Goal: Task Accomplishment & Management: Manage account settings

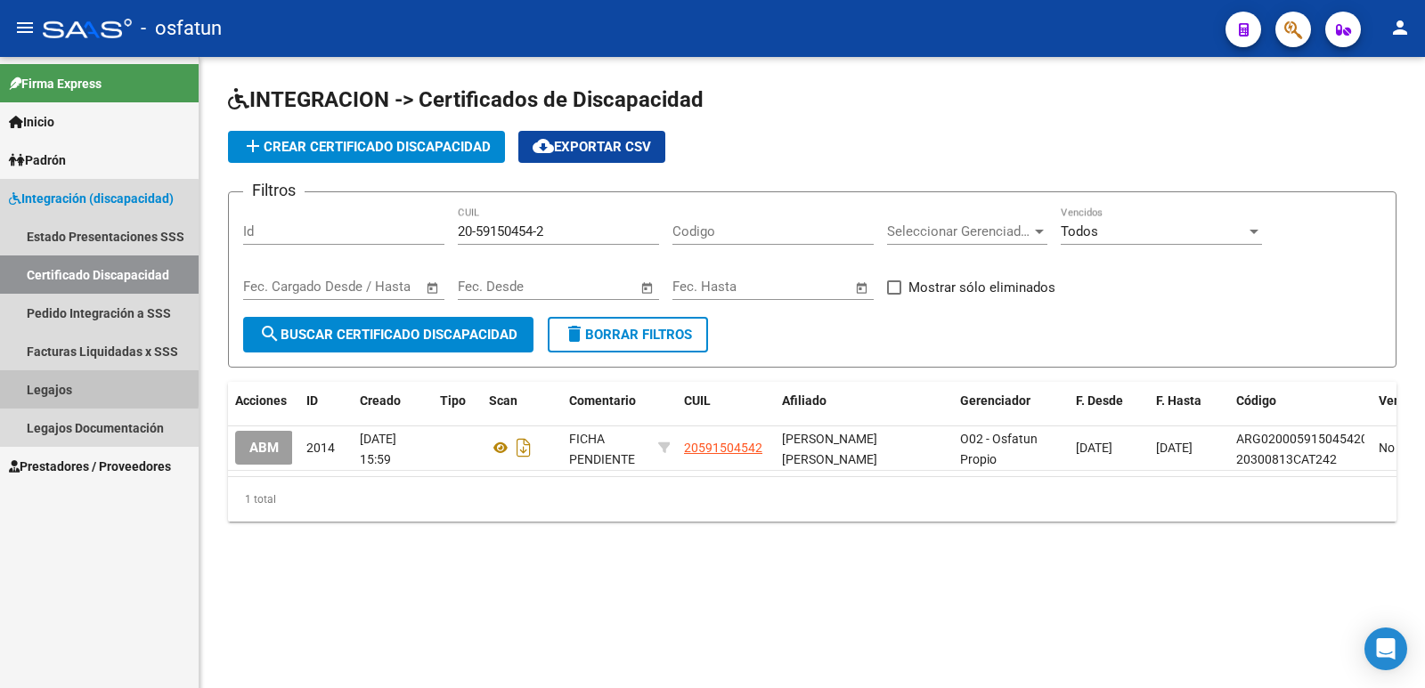
click at [32, 388] on link "Legajos" at bounding box center [99, 389] width 199 height 38
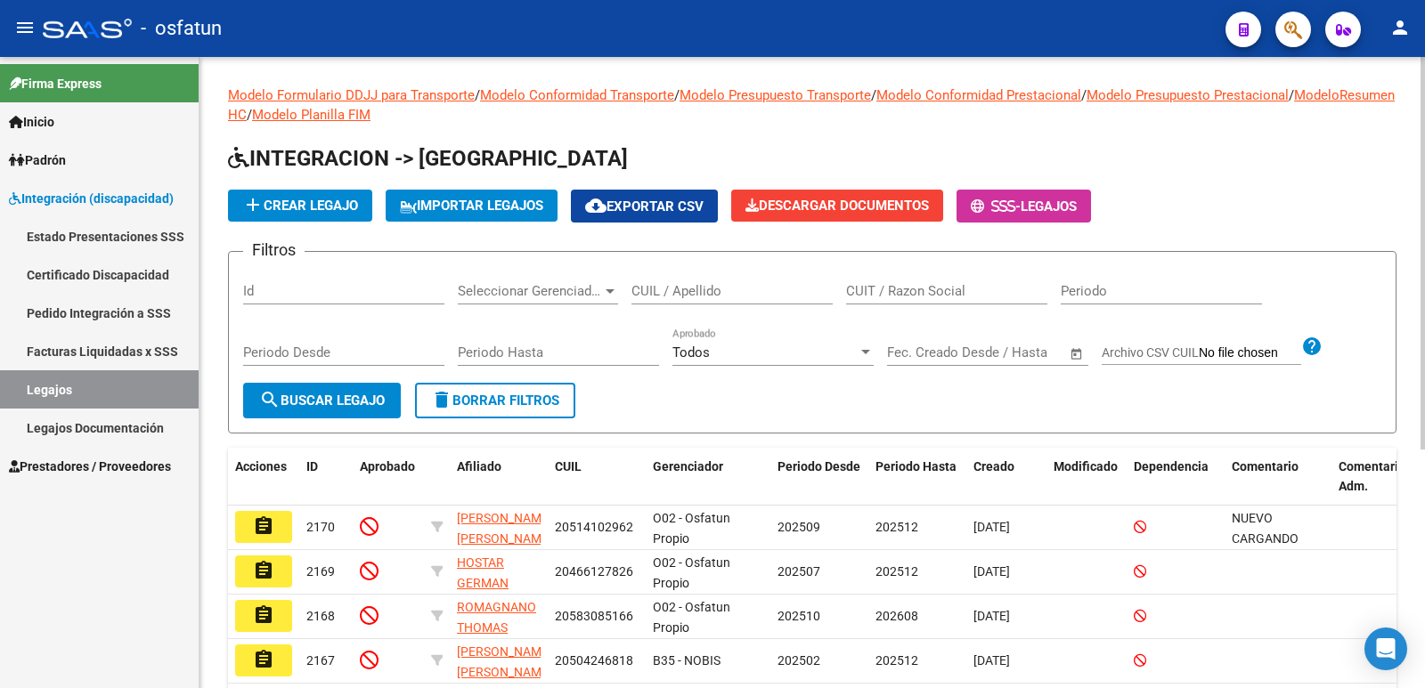
click at [727, 288] on input "CUIL / Apellido" at bounding box center [731, 291] width 201 height 16
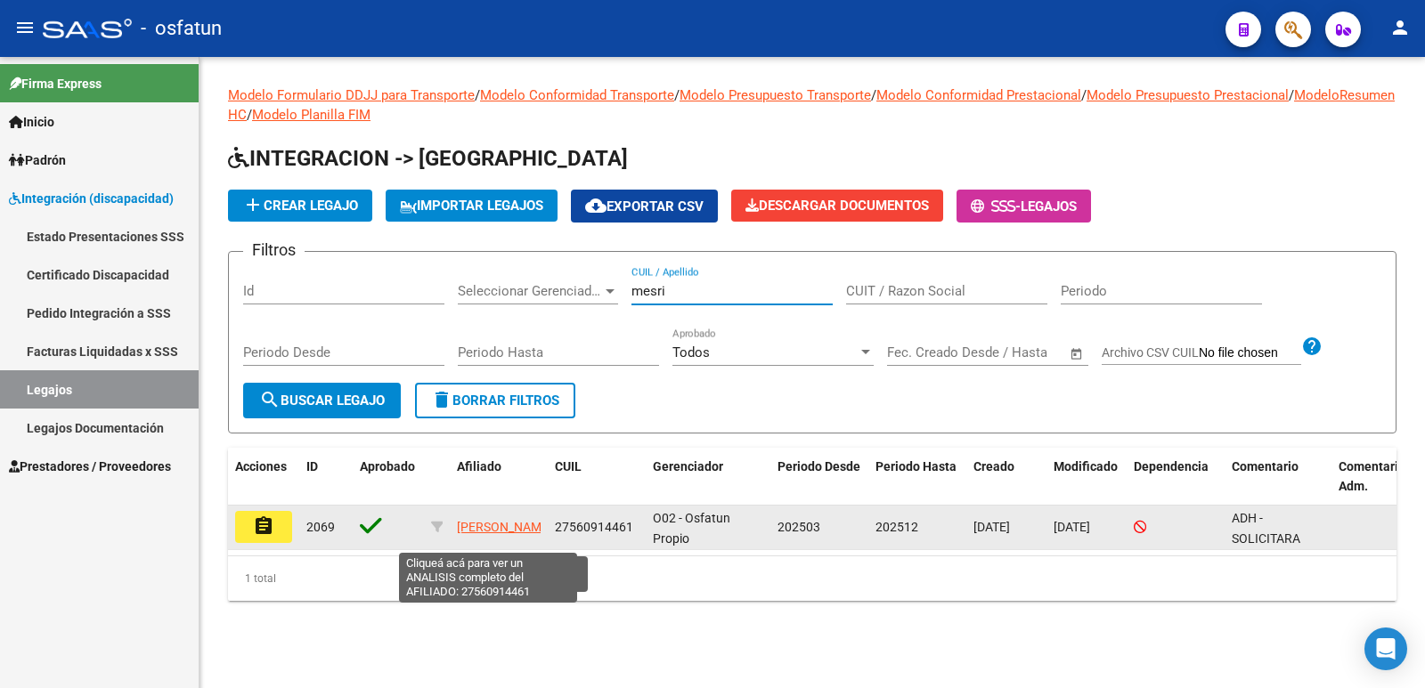
type input "mesri"
click at [486, 520] on span "[PERSON_NAME]" at bounding box center [504, 527] width 95 height 14
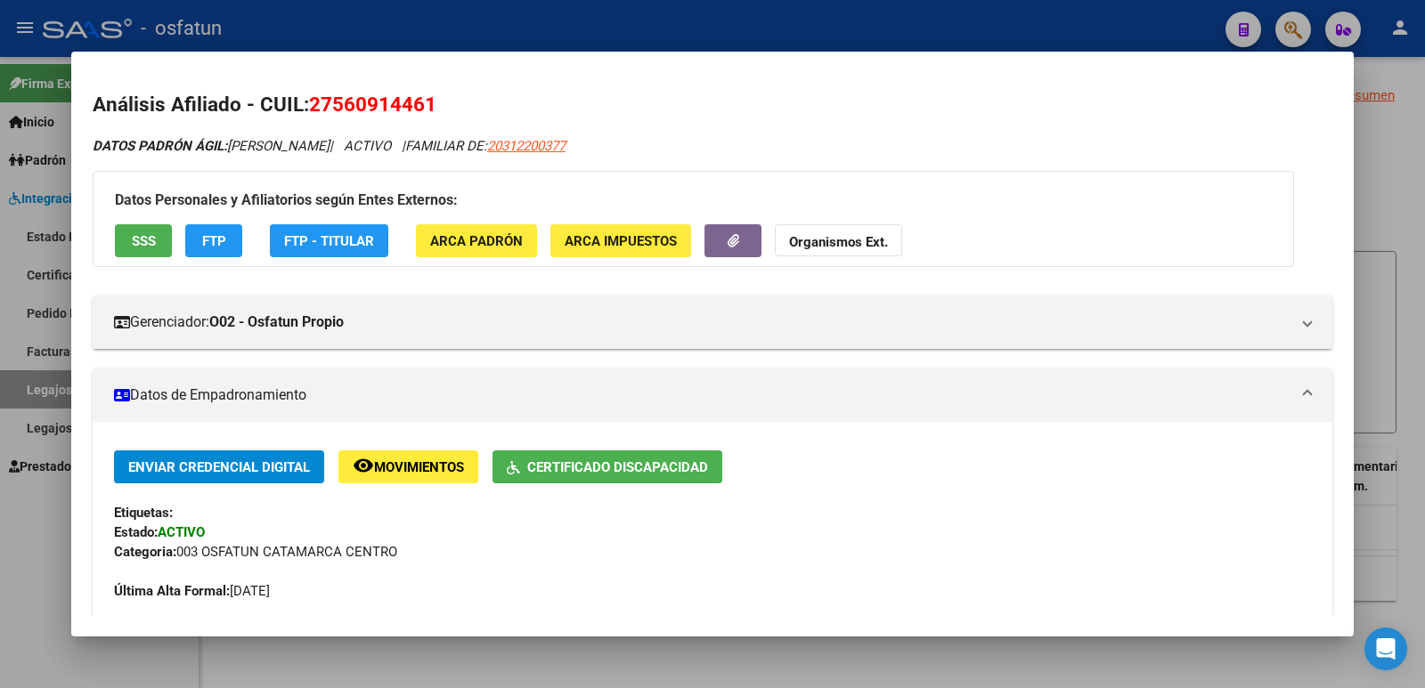
click at [1390, 166] on div at bounding box center [712, 344] width 1425 height 688
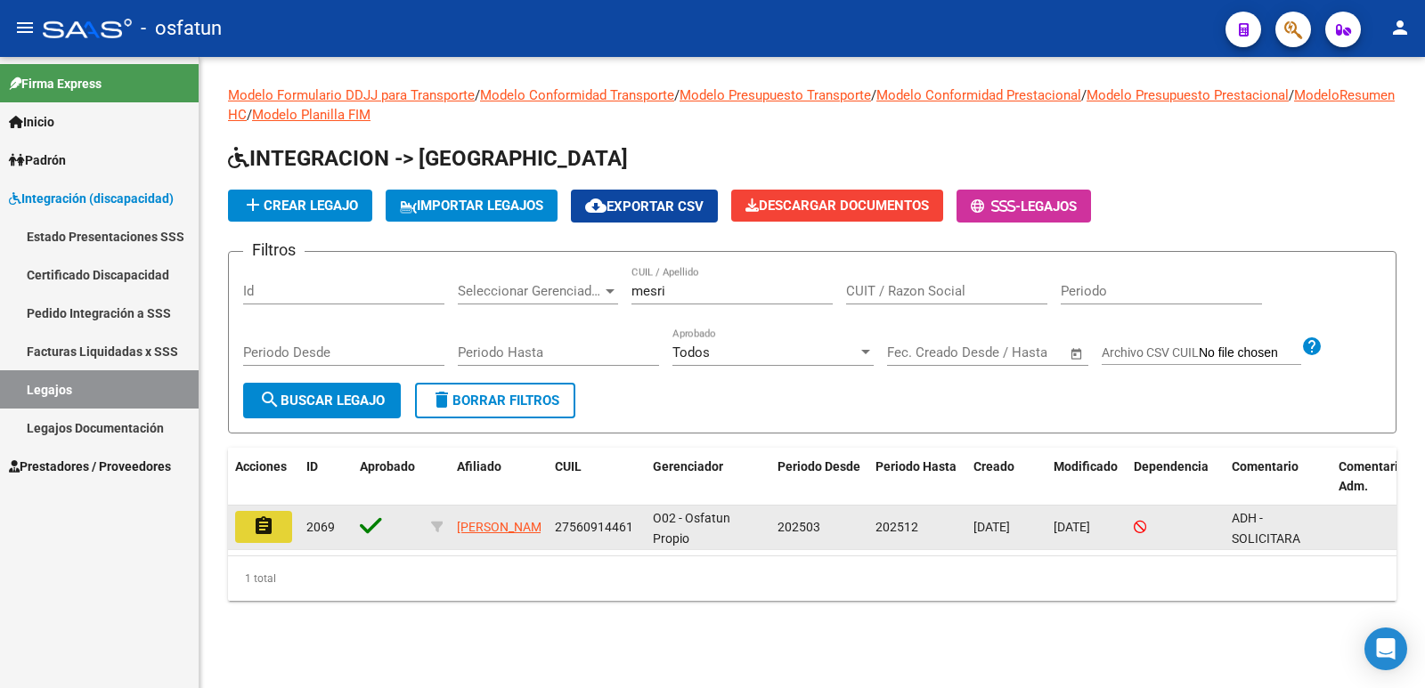
click at [263, 525] on mat-icon "assignment" at bounding box center [263, 526] width 21 height 21
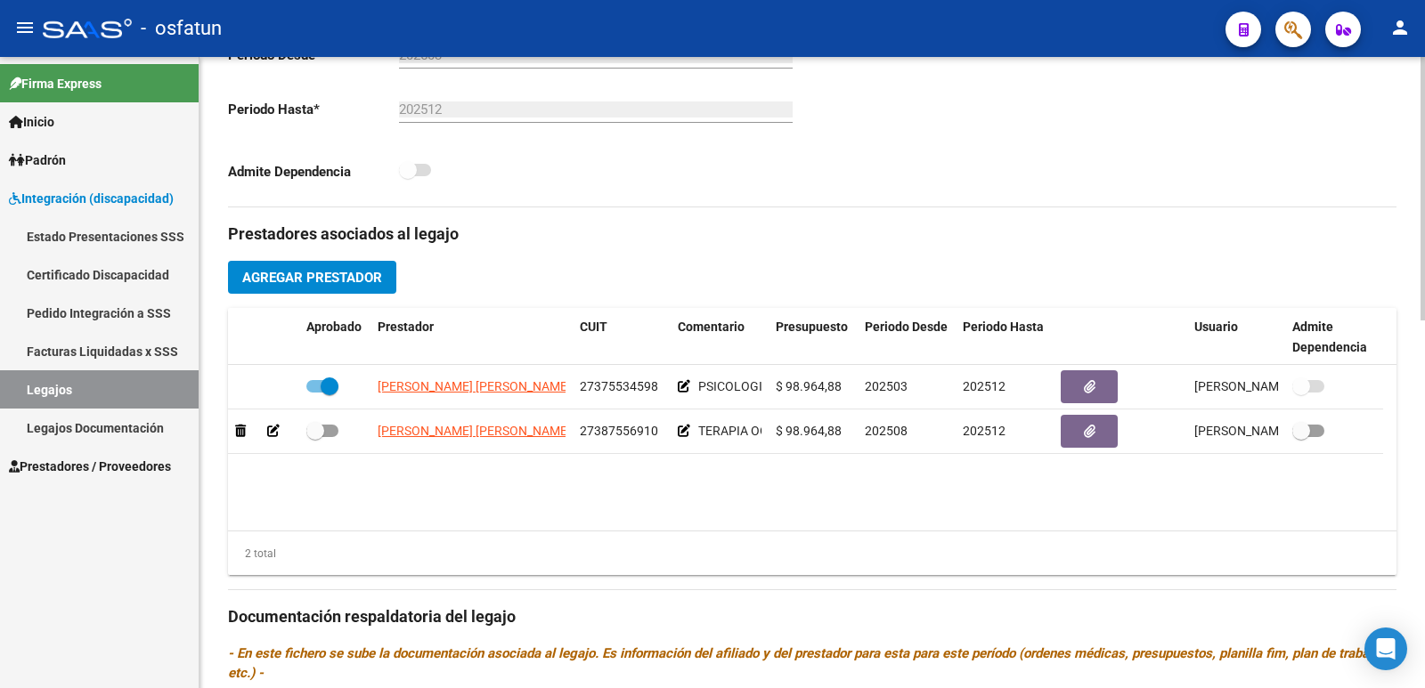
scroll to position [534, 0]
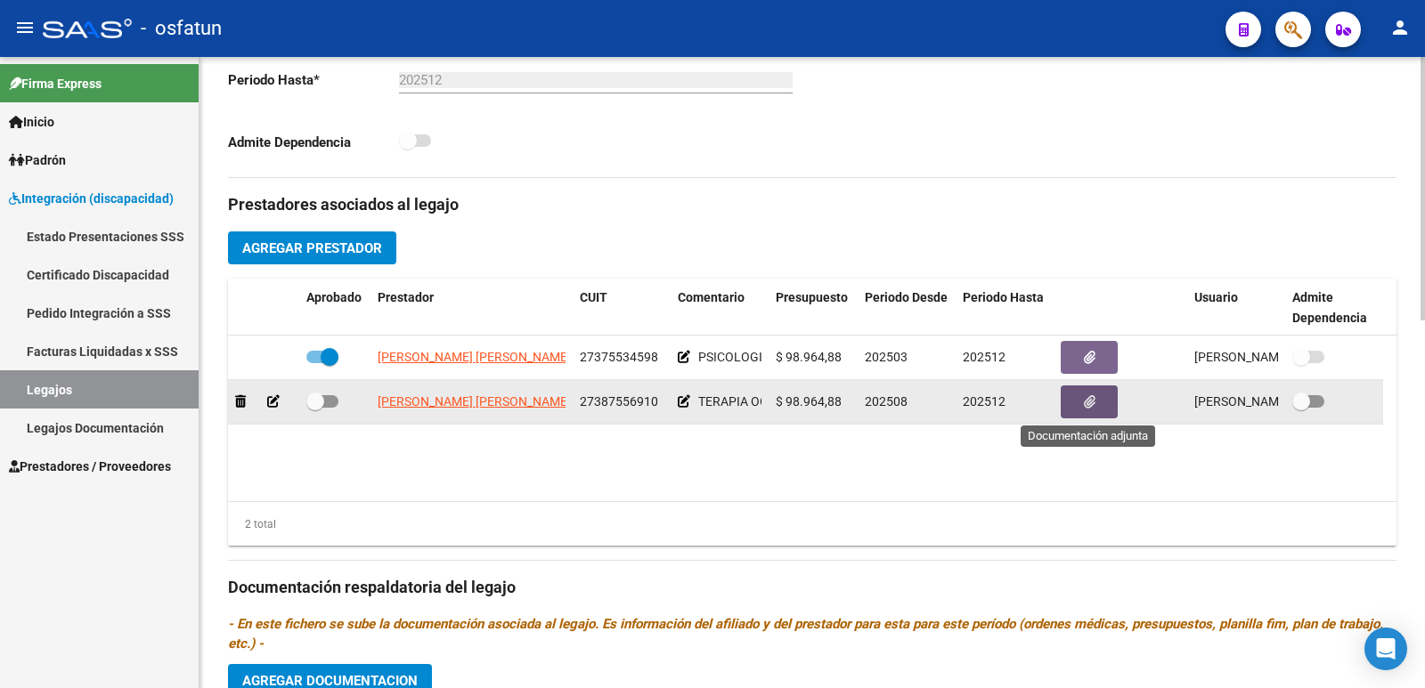
click at [1084, 398] on icon "button" at bounding box center [1090, 401] width 12 height 13
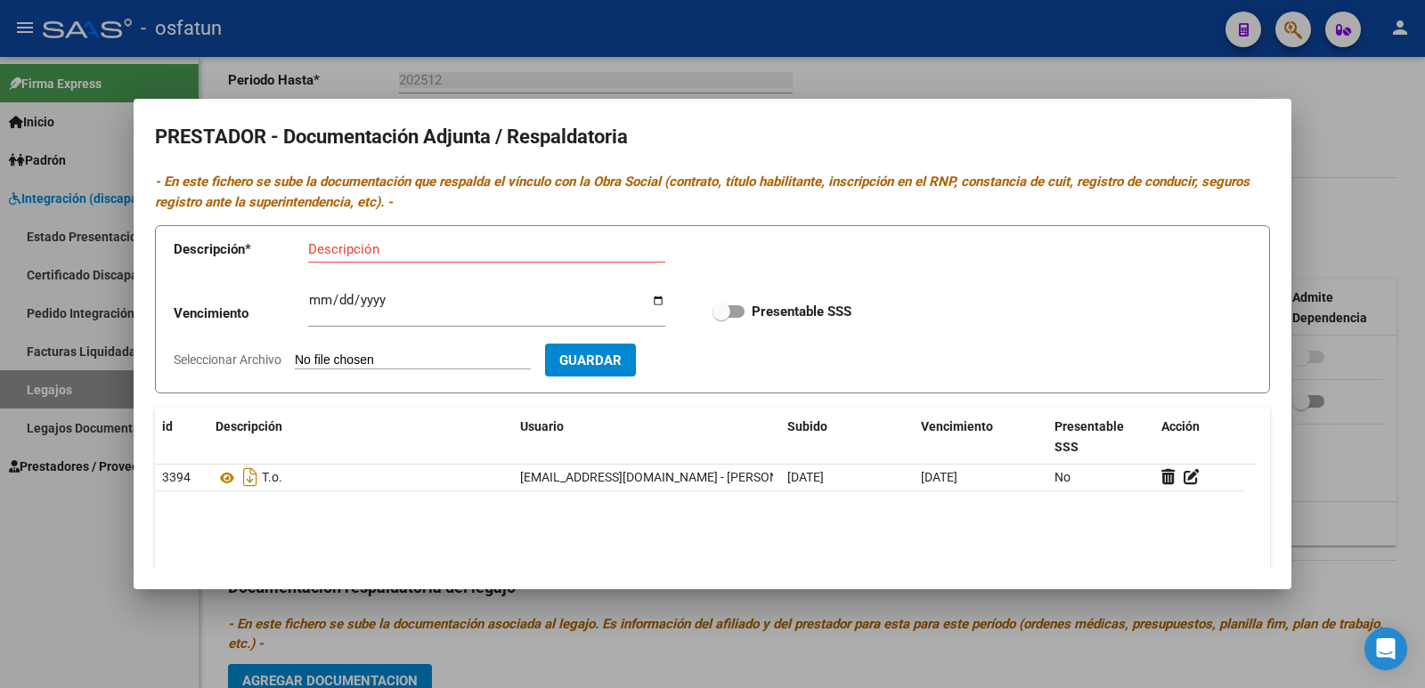
click at [911, 72] on div at bounding box center [712, 344] width 1425 height 688
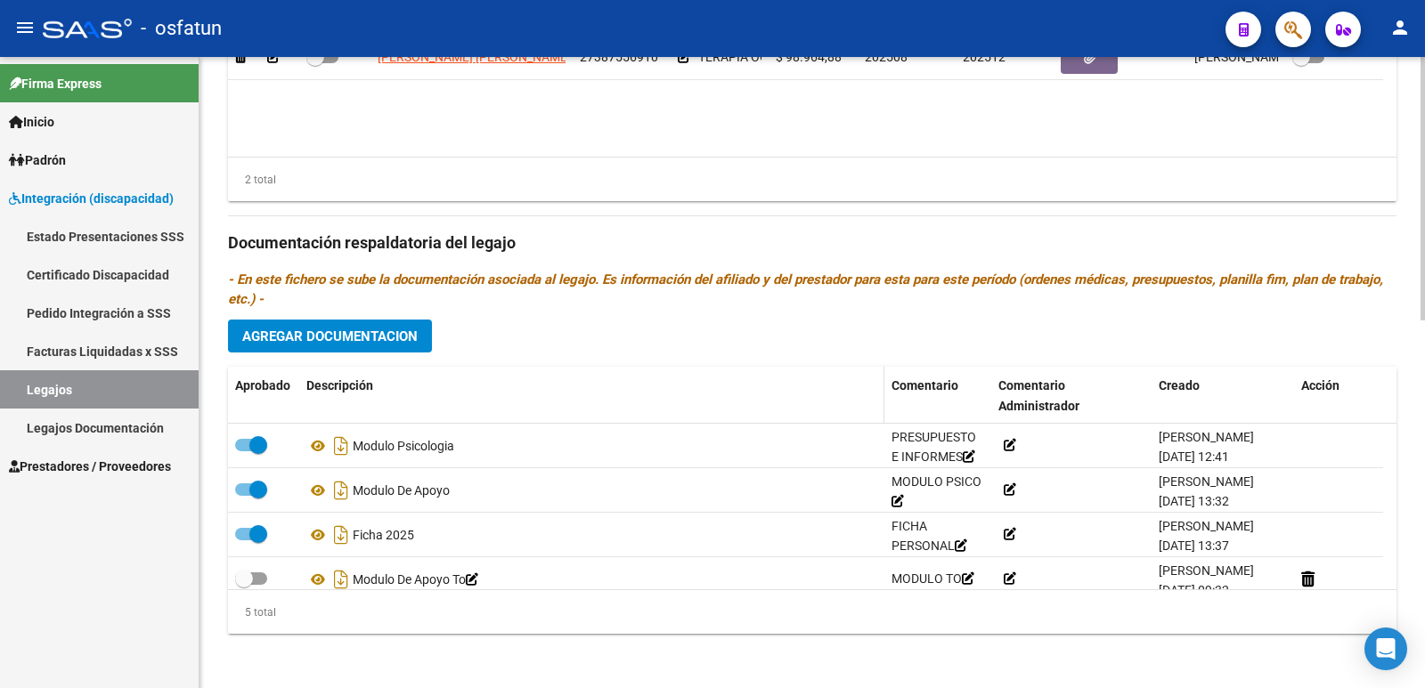
scroll to position [882, 0]
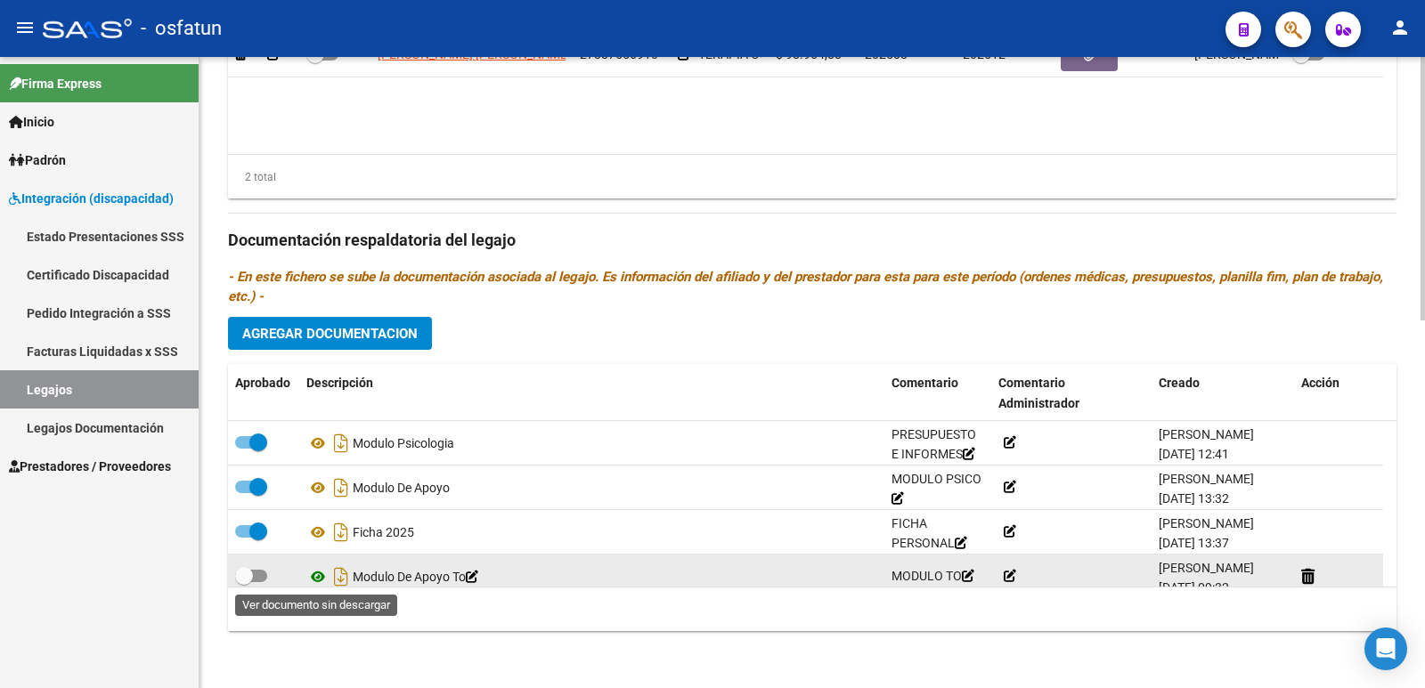
click at [325, 574] on icon at bounding box center [317, 576] width 23 height 21
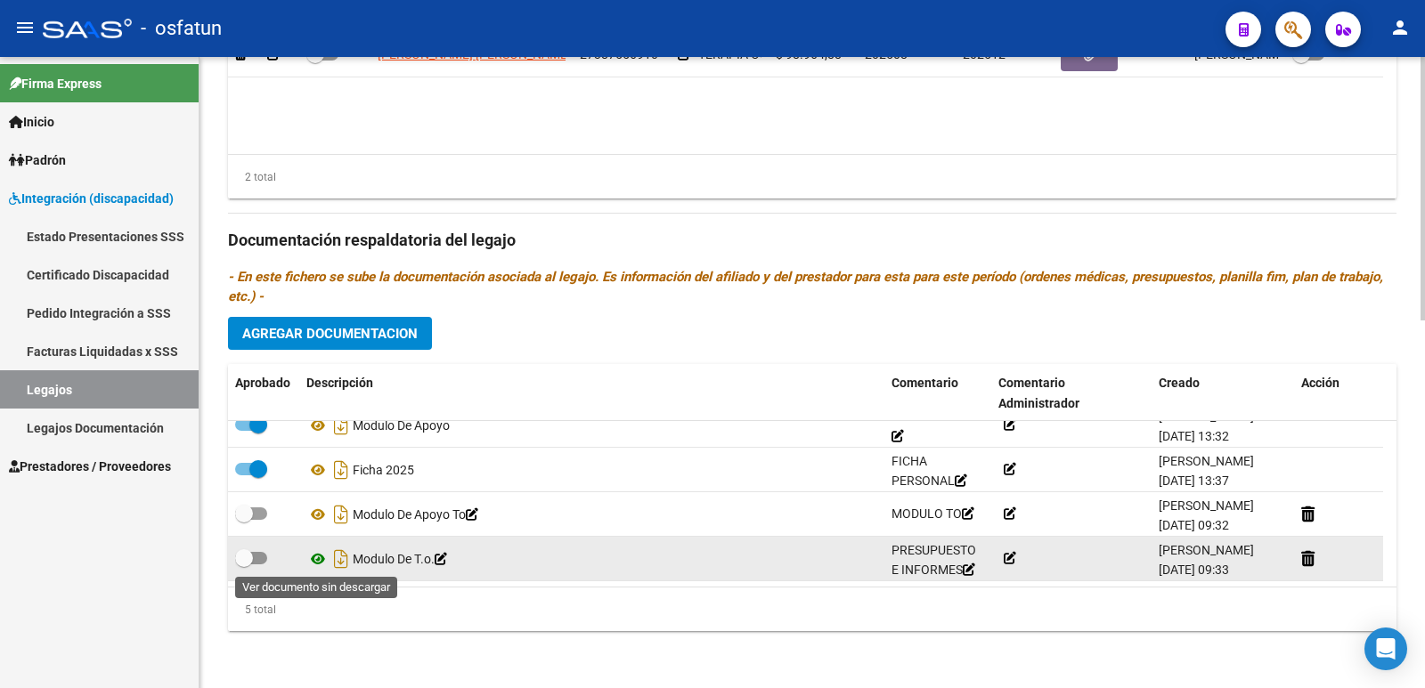
click at [317, 560] on icon at bounding box center [317, 559] width 23 height 21
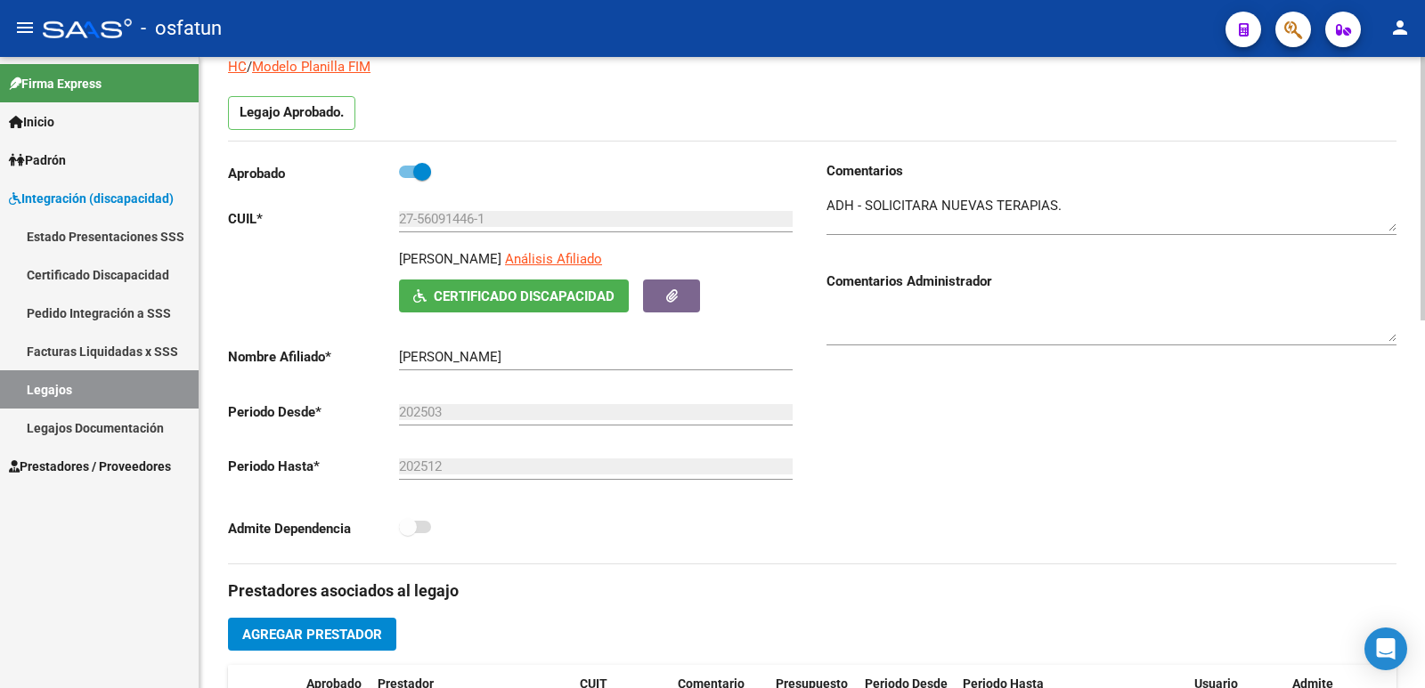
scroll to position [0, 0]
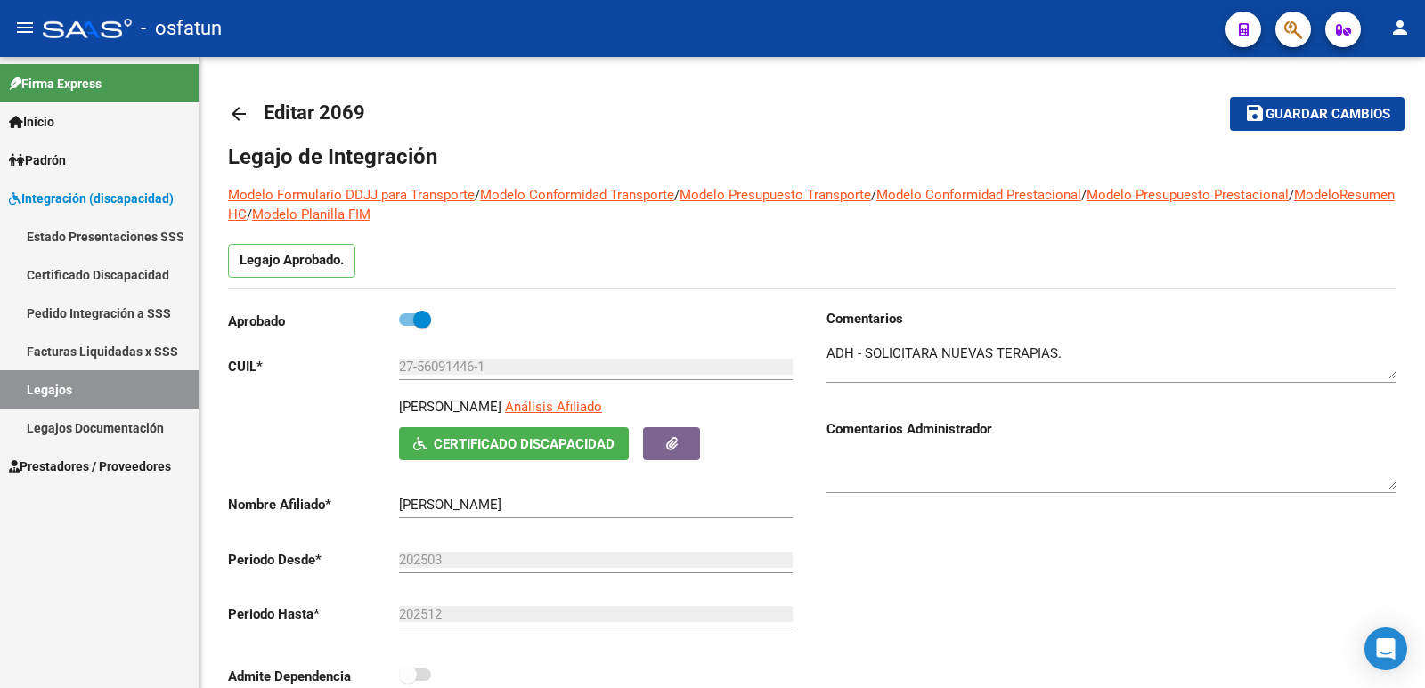
click at [63, 389] on link "Legajos" at bounding box center [99, 389] width 199 height 38
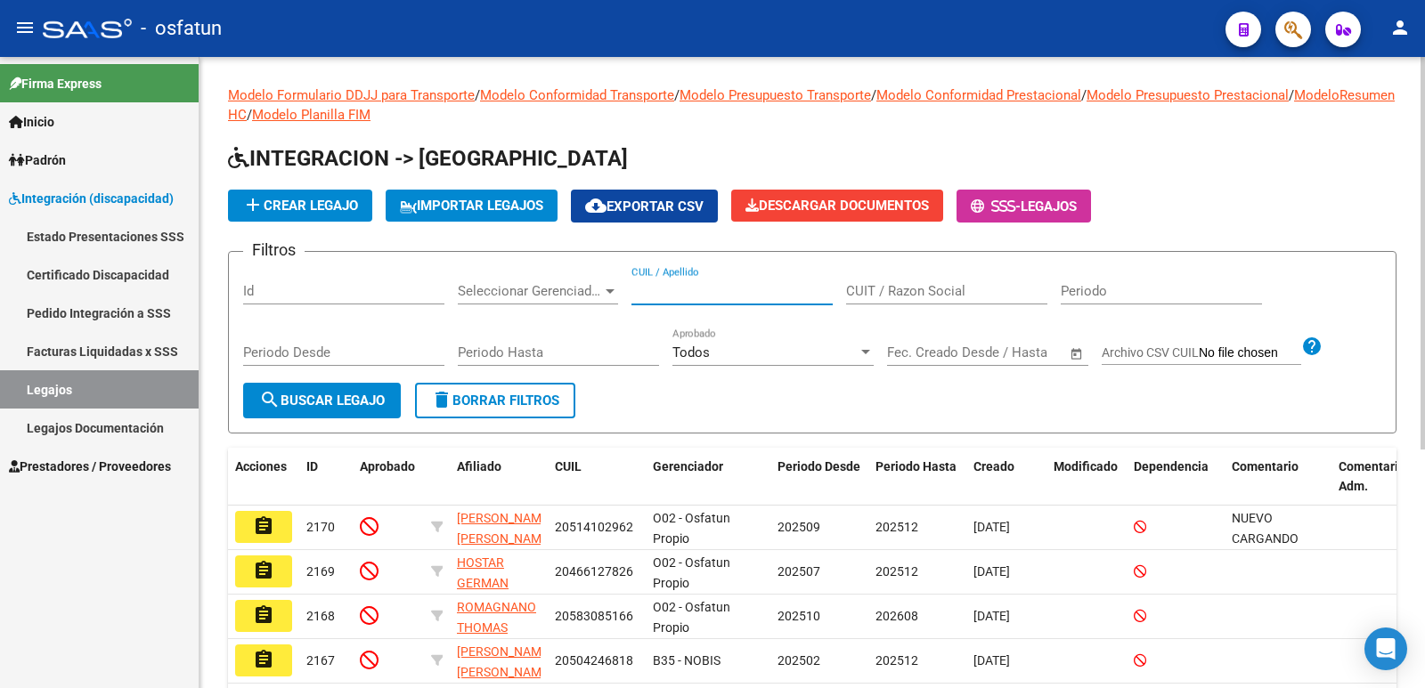
click at [688, 289] on input "CUIL / Apellido" at bounding box center [731, 291] width 201 height 16
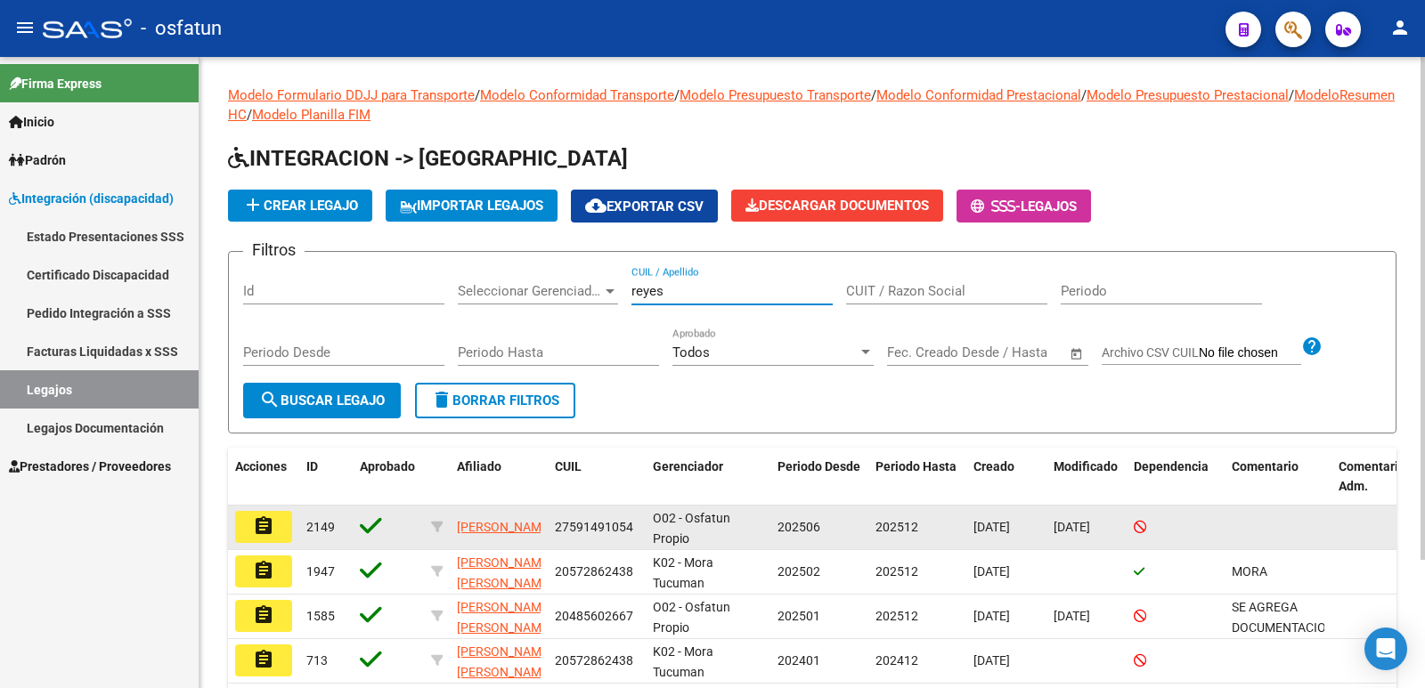
type input "reyes"
click at [268, 533] on mat-icon "assignment" at bounding box center [263, 526] width 21 height 21
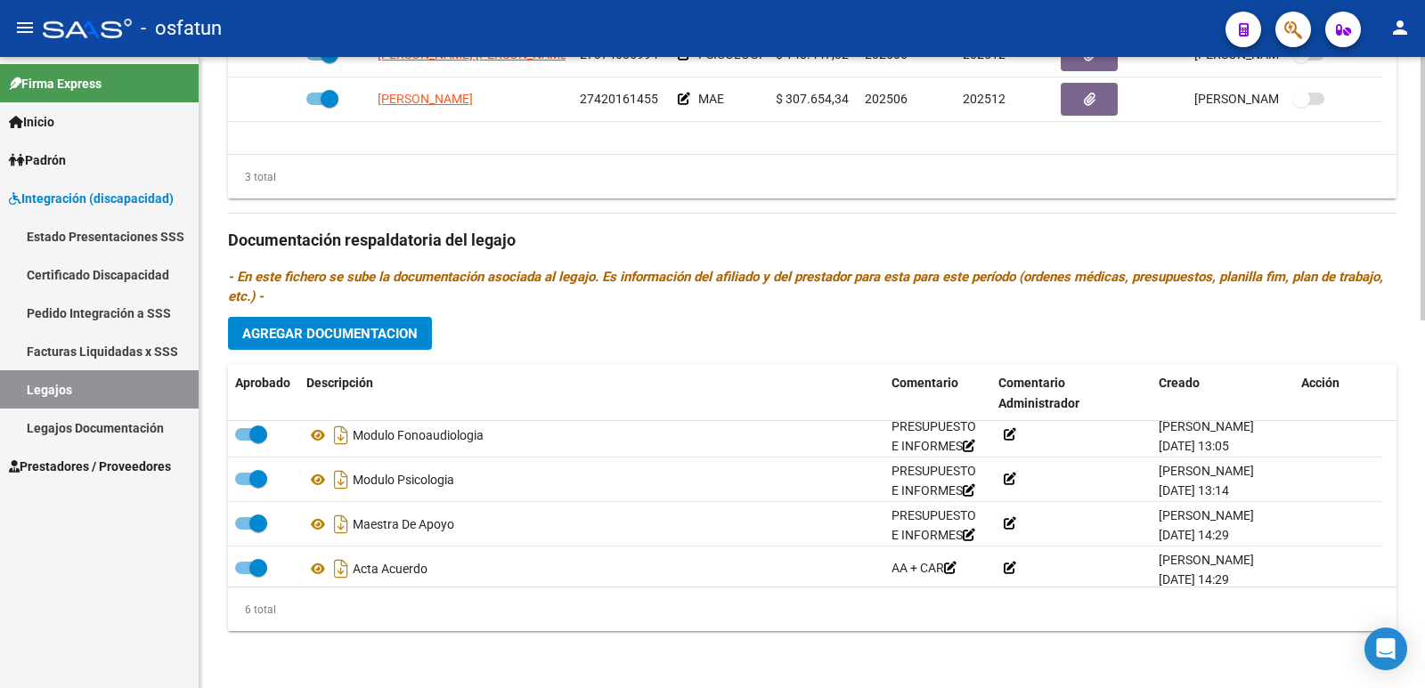
scroll to position [107, 0]
